Goal: Task Accomplishment & Management: Use online tool/utility

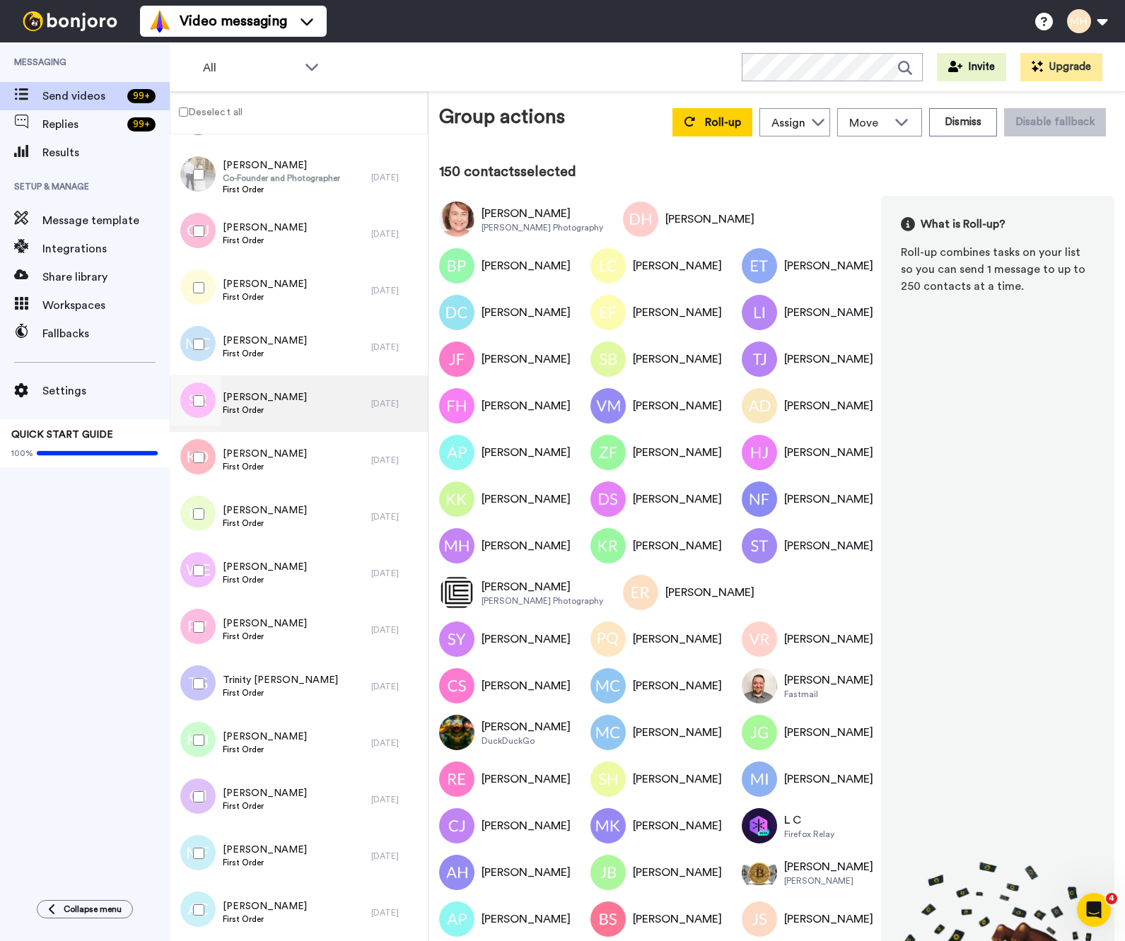
scroll to position [8359, 0]
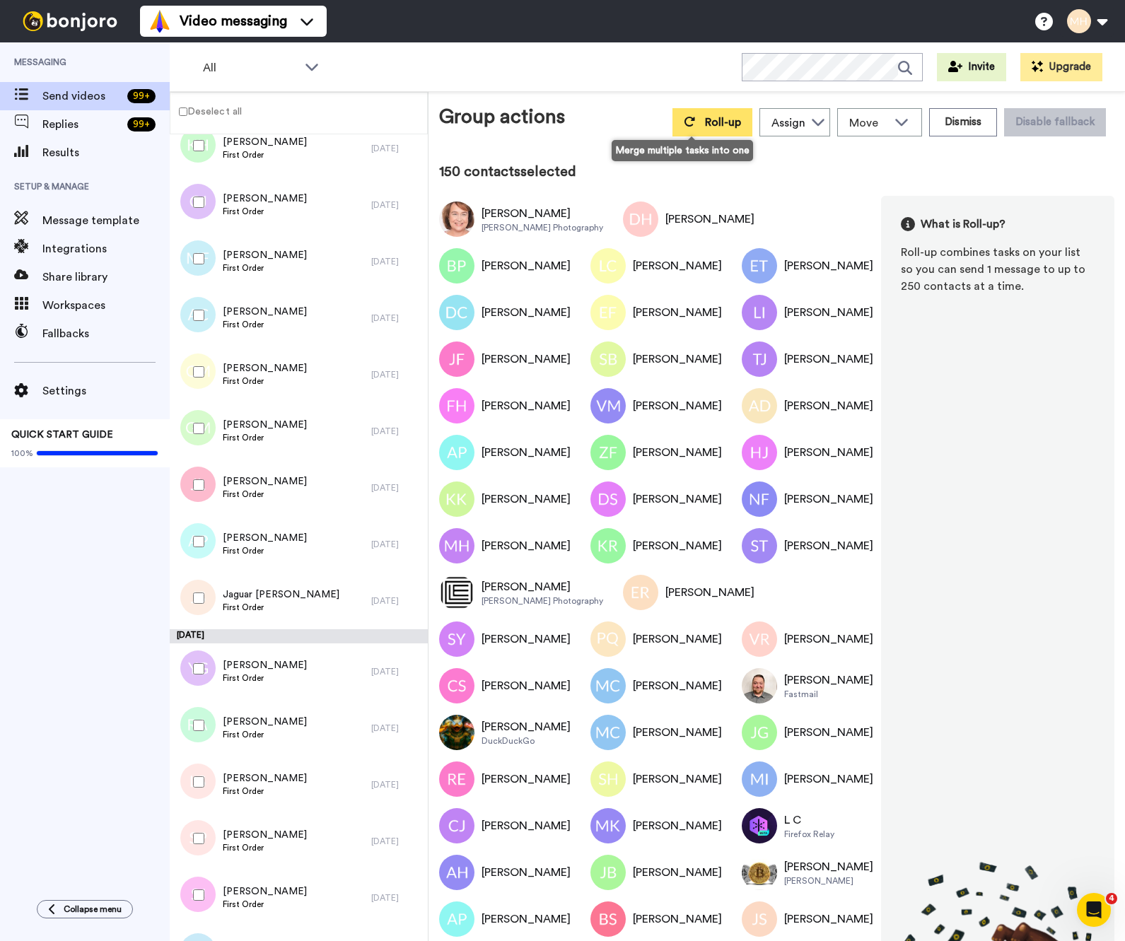
click at [705, 123] on span "Roll-up" at bounding box center [723, 122] width 36 height 11
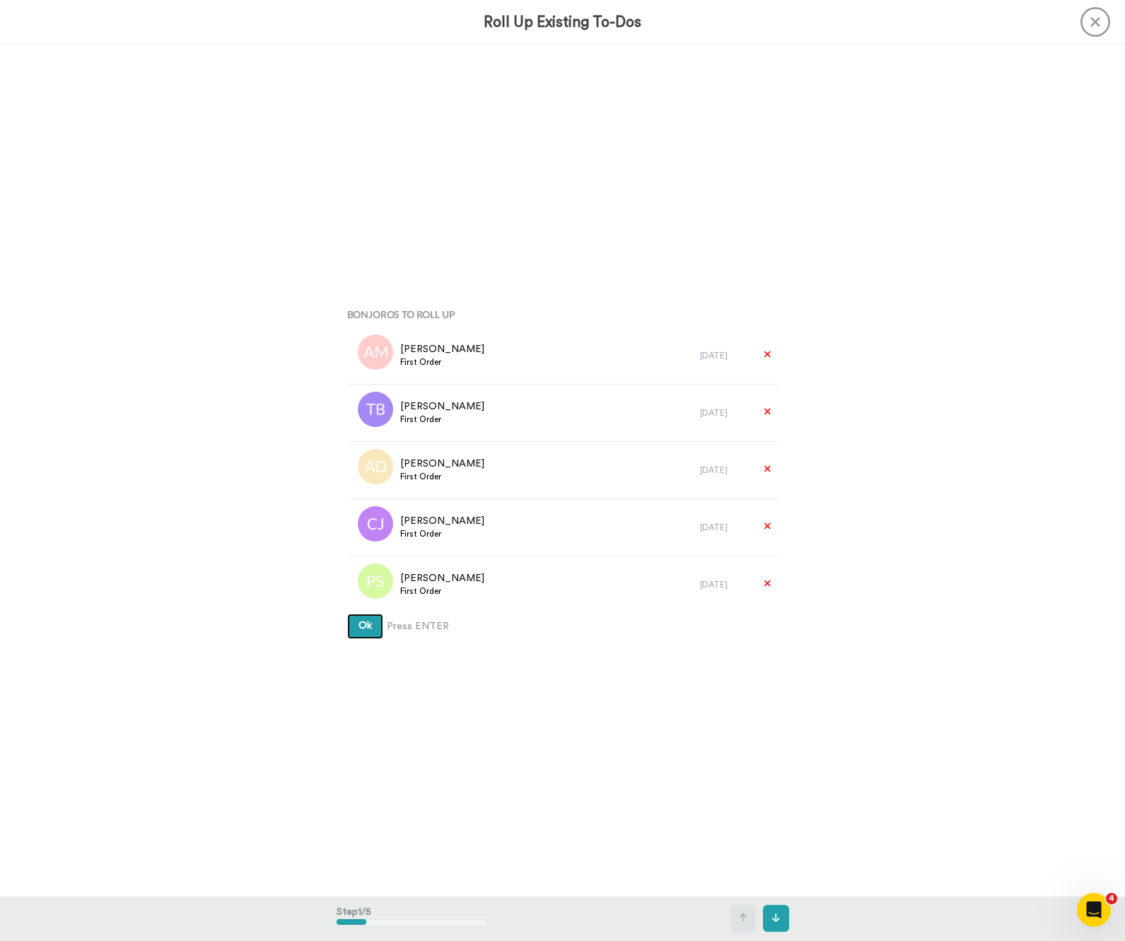
click at [358, 635] on button "Ok" at bounding box center [365, 626] width 36 height 25
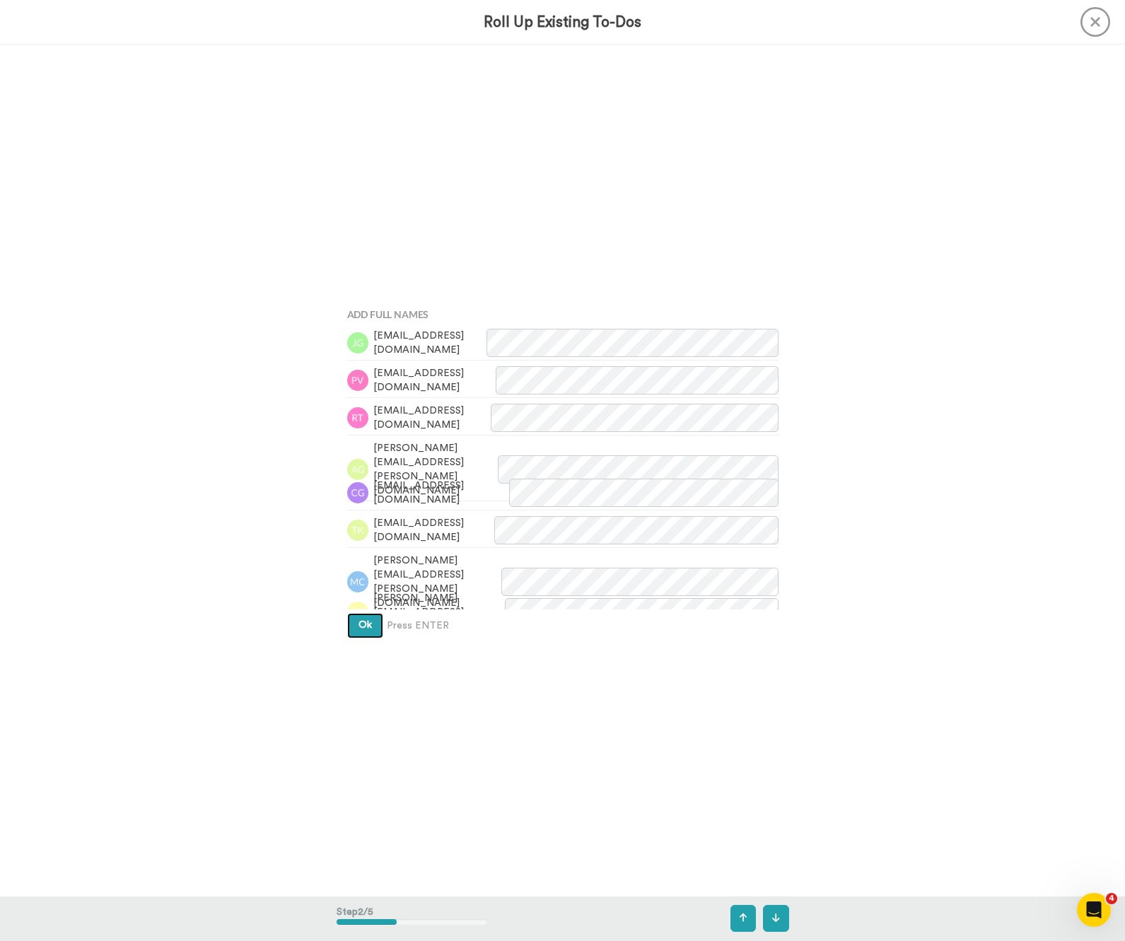
click at [374, 625] on button "Ok" at bounding box center [365, 625] width 36 height 25
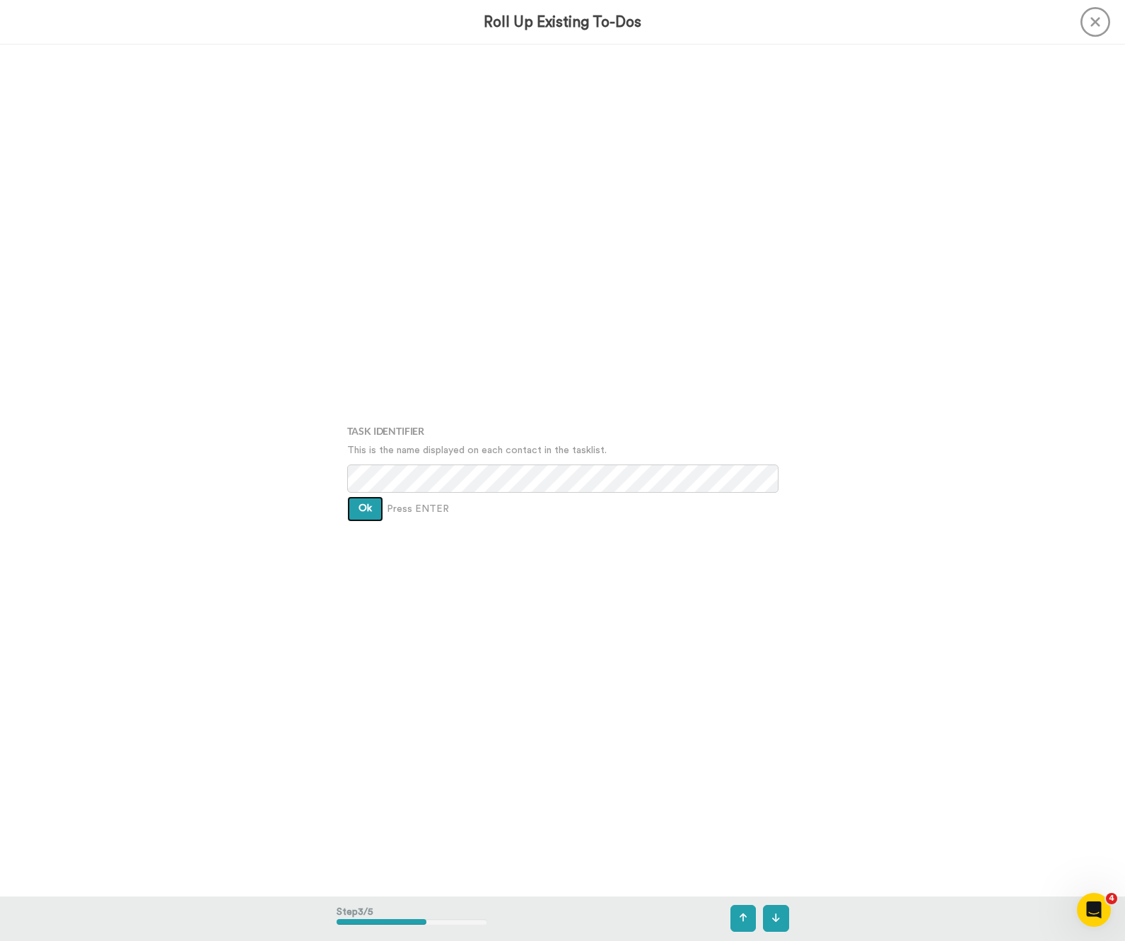
click at [365, 510] on span "Ok" at bounding box center [365, 509] width 13 height 10
click at [380, 487] on div "Ok Press ENTER" at bounding box center [562, 498] width 431 height 25
click at [378, 493] on button "Ok" at bounding box center [365, 498] width 36 height 25
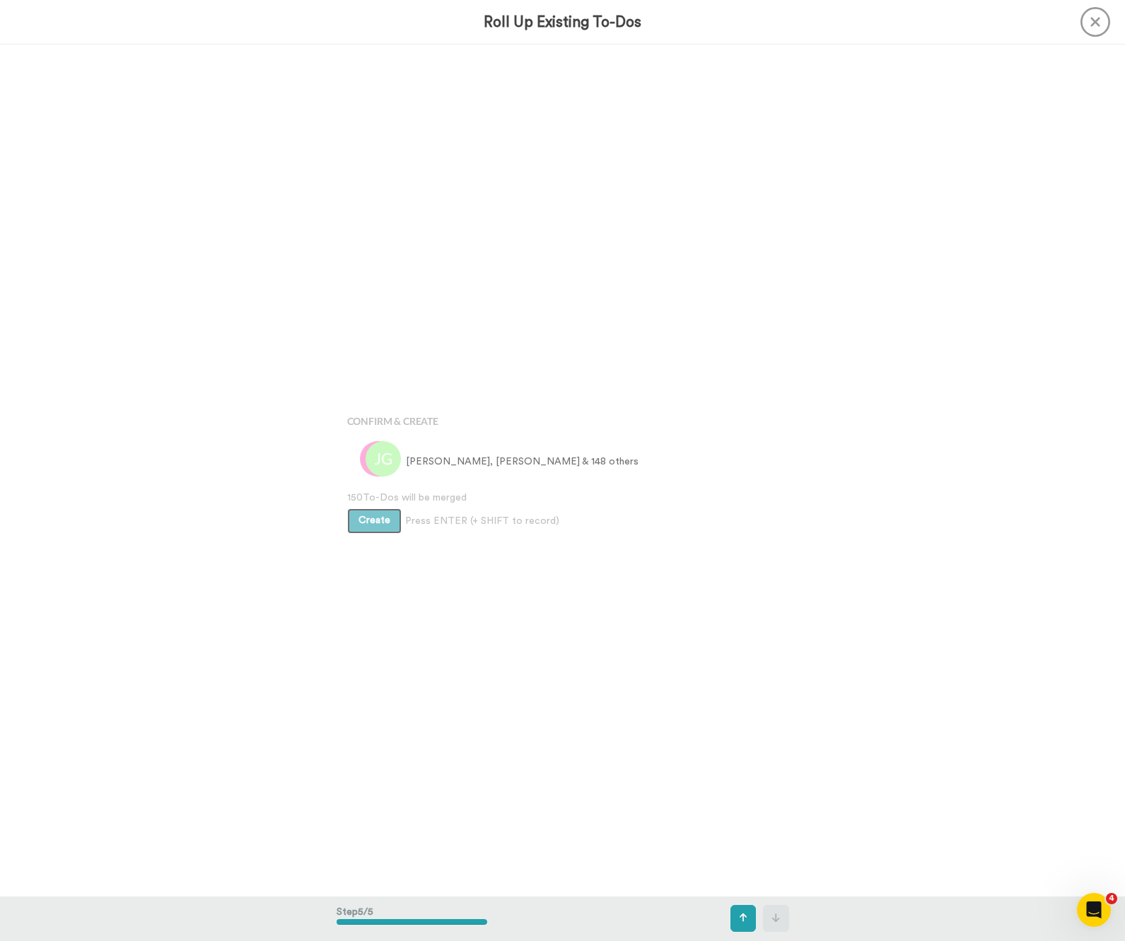
scroll to position [3407, 0]
click at [381, 521] on span "Create" at bounding box center [375, 520] width 32 height 10
